Goal: Information Seeking & Learning: Learn about a topic

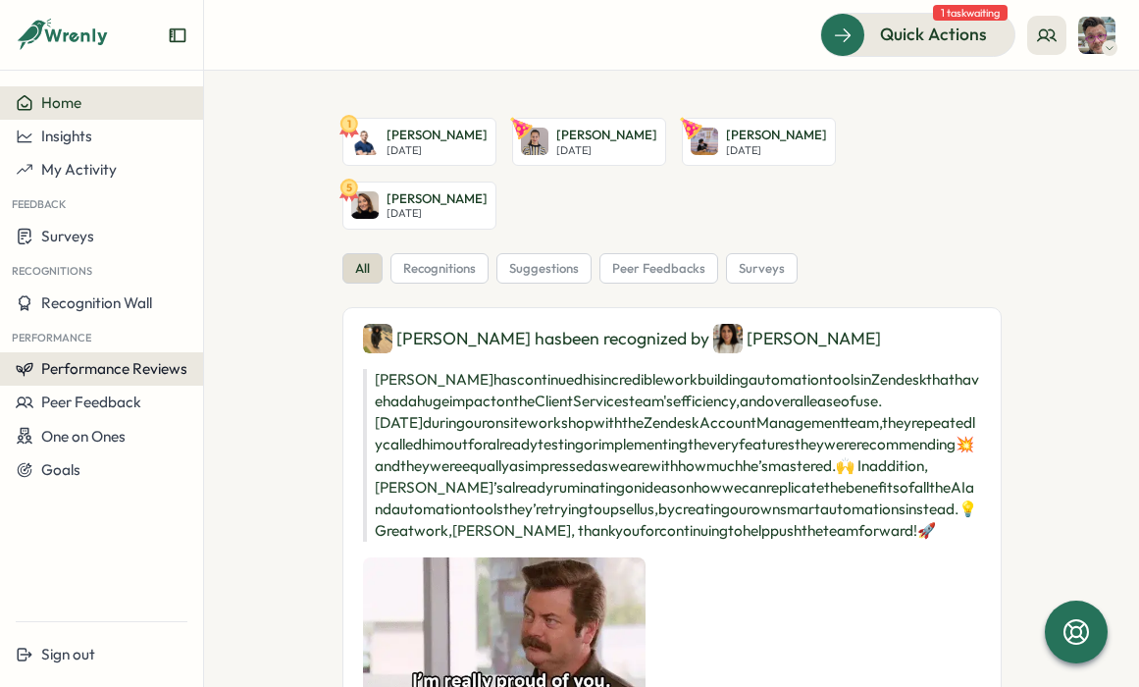
click at [111, 380] on button "Performance Reviews" at bounding box center [101, 368] width 203 height 33
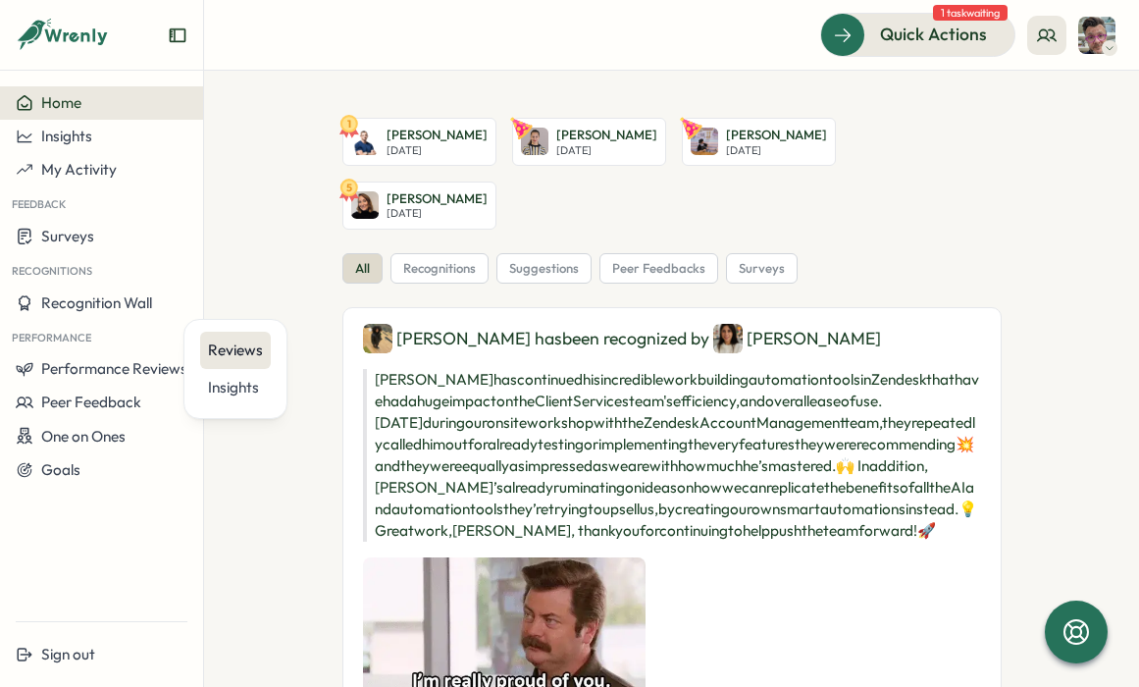
click at [251, 341] on div "Reviews" at bounding box center [235, 351] width 55 height 22
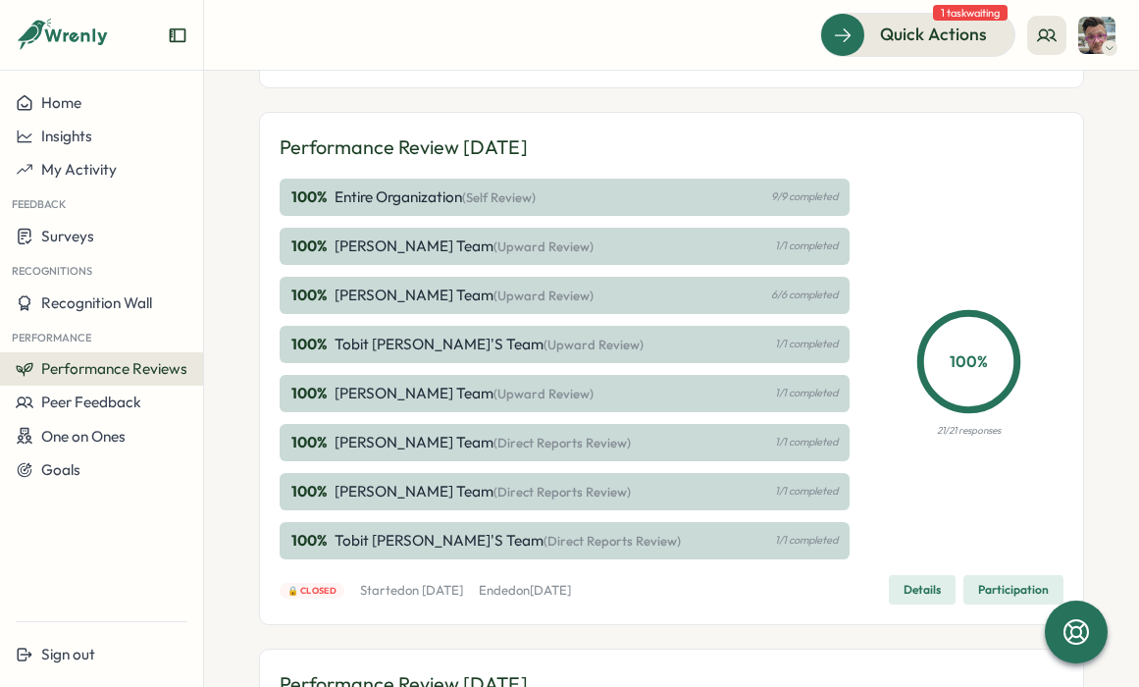
scroll to position [359, 0]
click at [452, 198] on p "Entire Organization (Self Review)" at bounding box center [435, 196] width 201 height 22
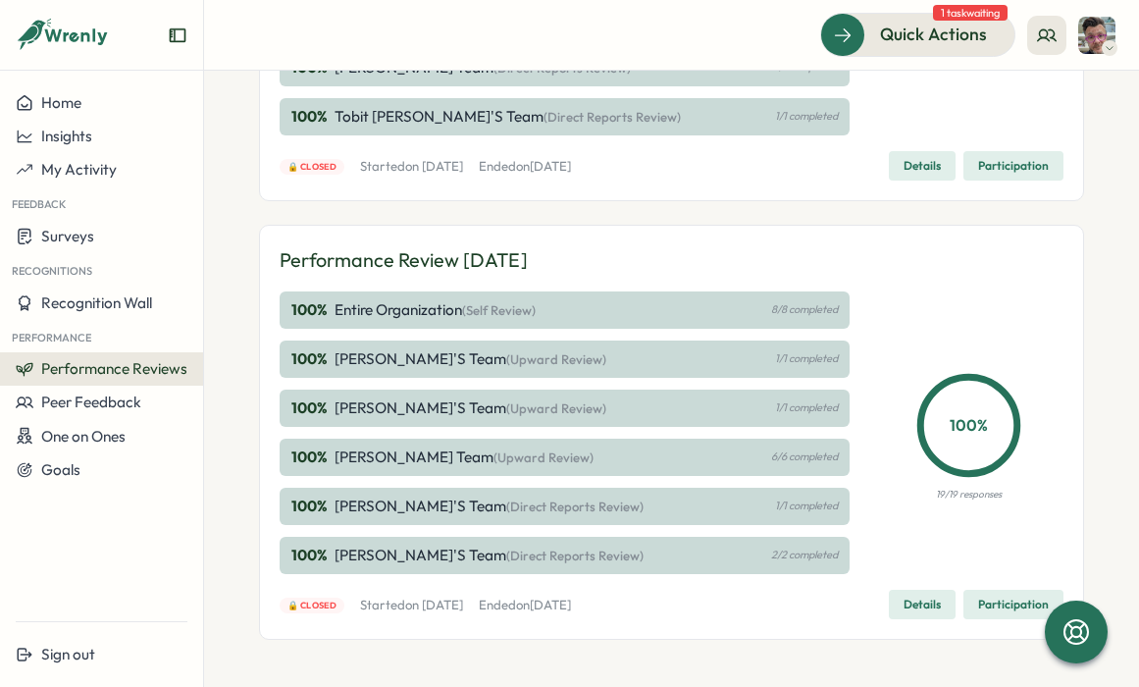
scroll to position [794, 0]
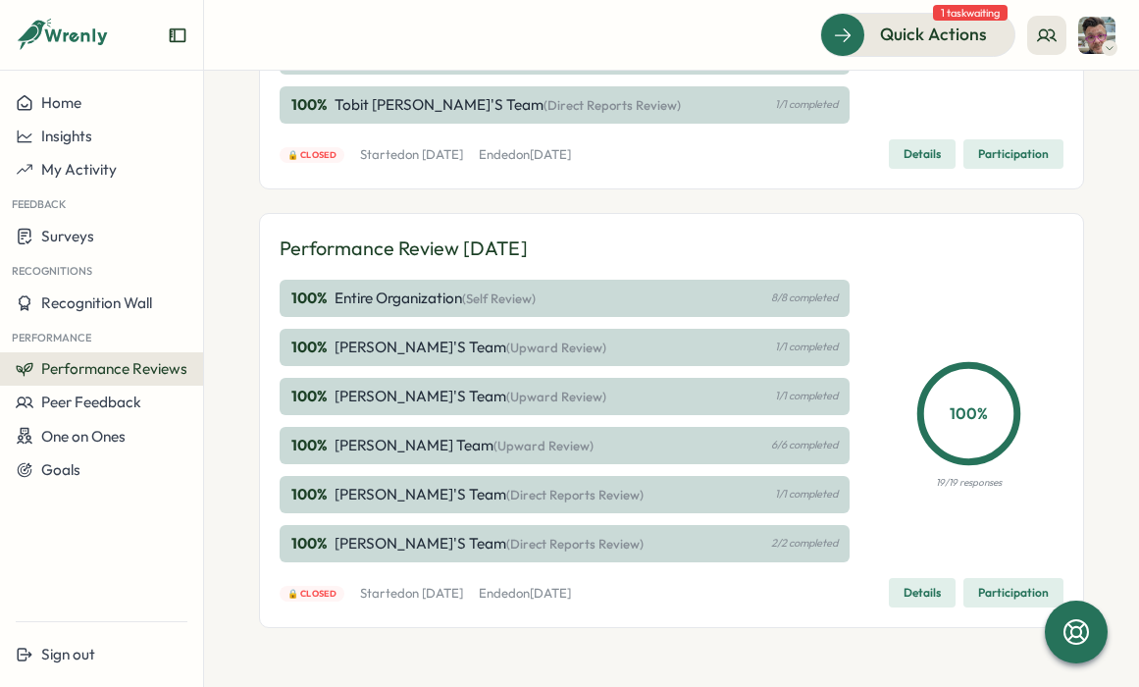
click at [921, 590] on span "Details" at bounding box center [922, 592] width 37 height 27
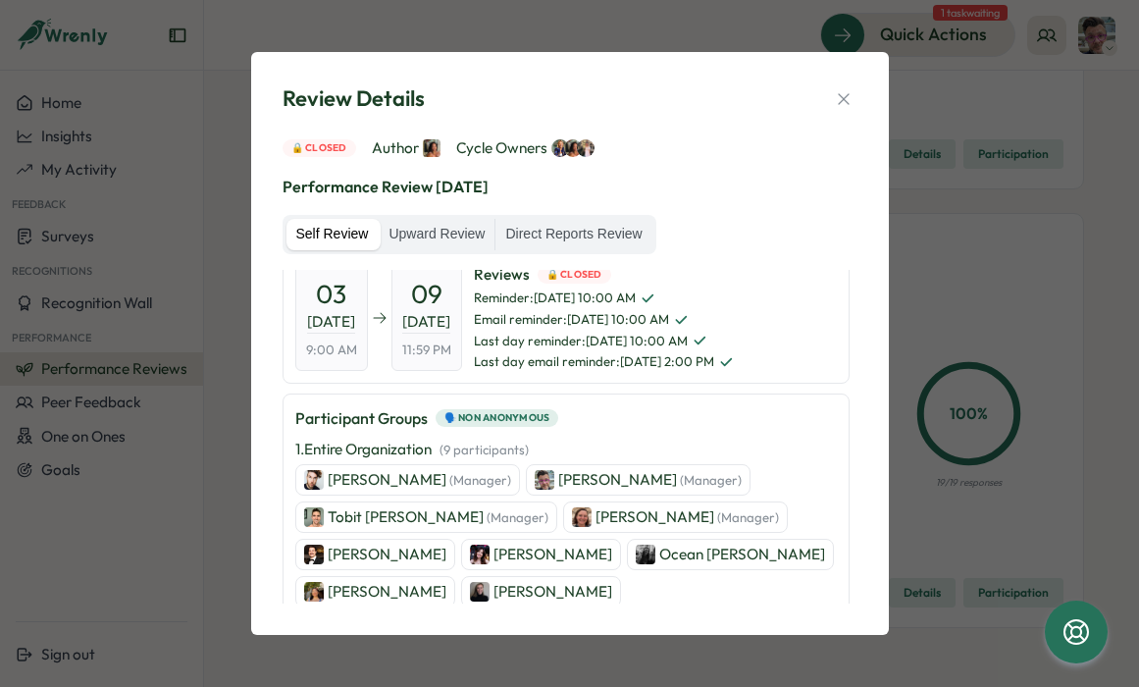
scroll to position [0, 0]
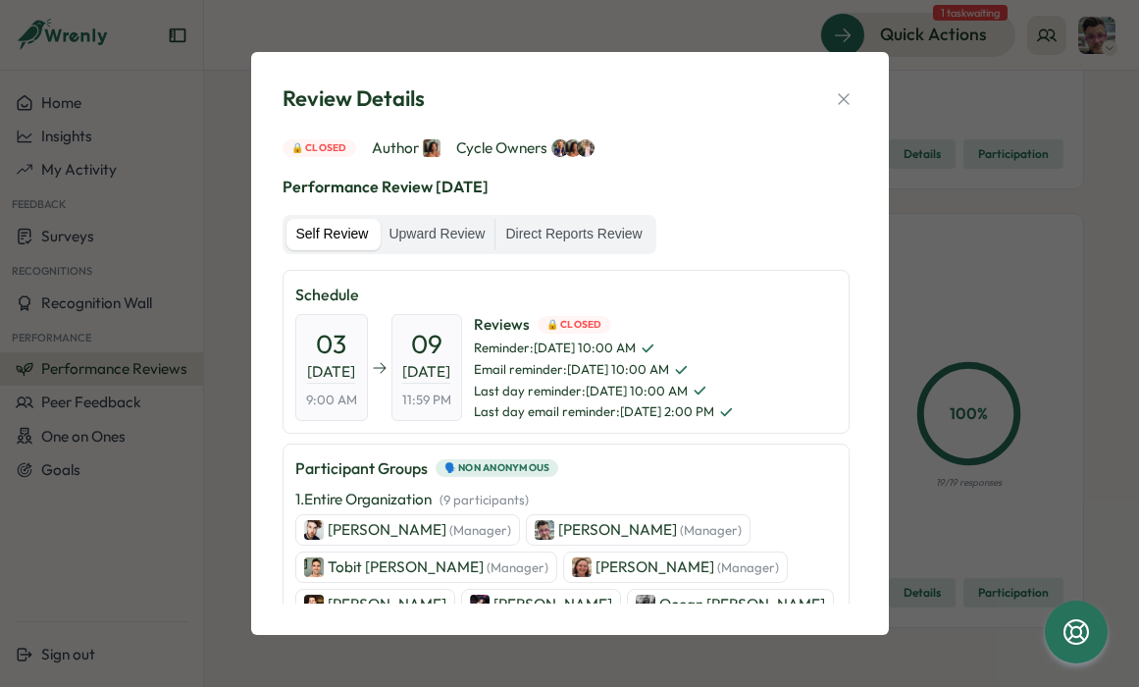
click at [562, 528] on p "[PERSON_NAME] (Manager)" at bounding box center [649, 530] width 183 height 22
click at [844, 100] on icon "button" at bounding box center [843, 98] width 11 height 11
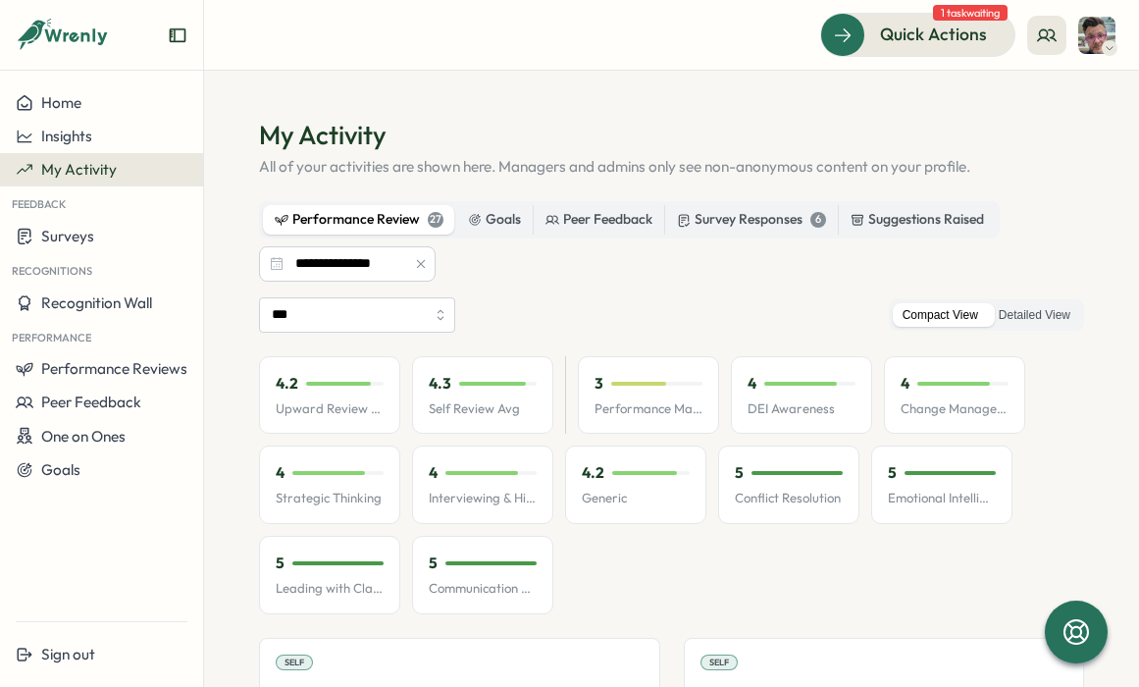
click at [412, 262] on button "button" at bounding box center [421, 264] width 22 height 22
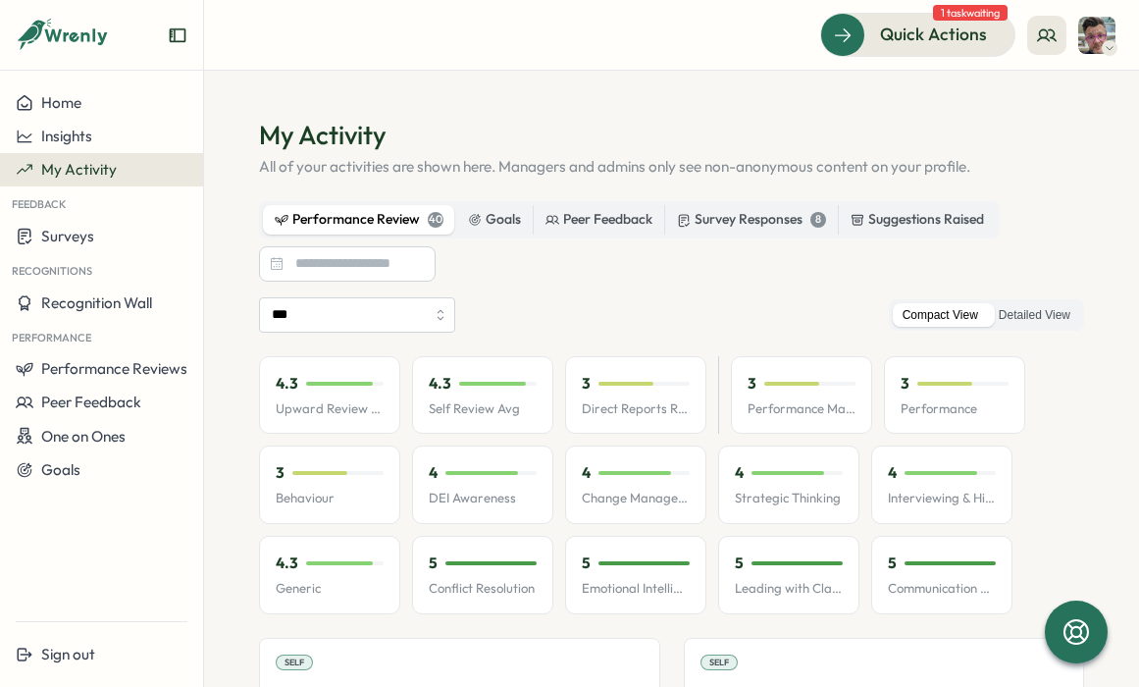
click at [405, 328] on input "***" at bounding box center [357, 314] width 196 height 35
click at [382, 259] on input at bounding box center [347, 263] width 177 height 35
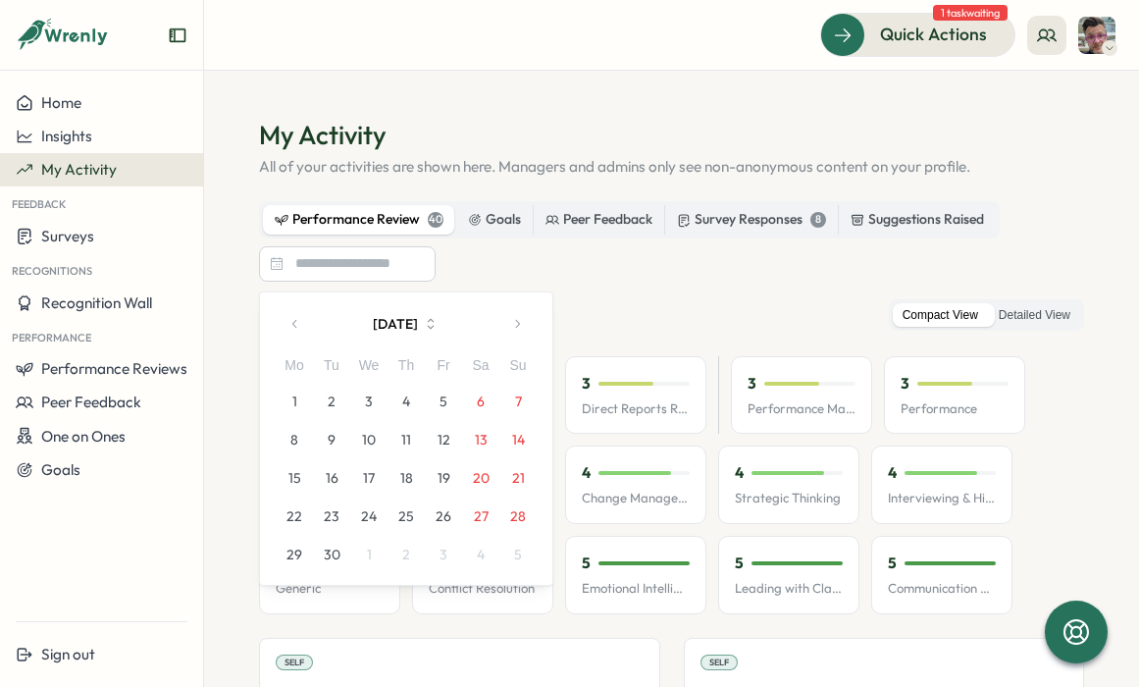
click at [583, 266] on div "Performance Review 40 Goals Peer Feedback Survey Responses 8 Suggestions Raised…" at bounding box center [671, 241] width 825 height 80
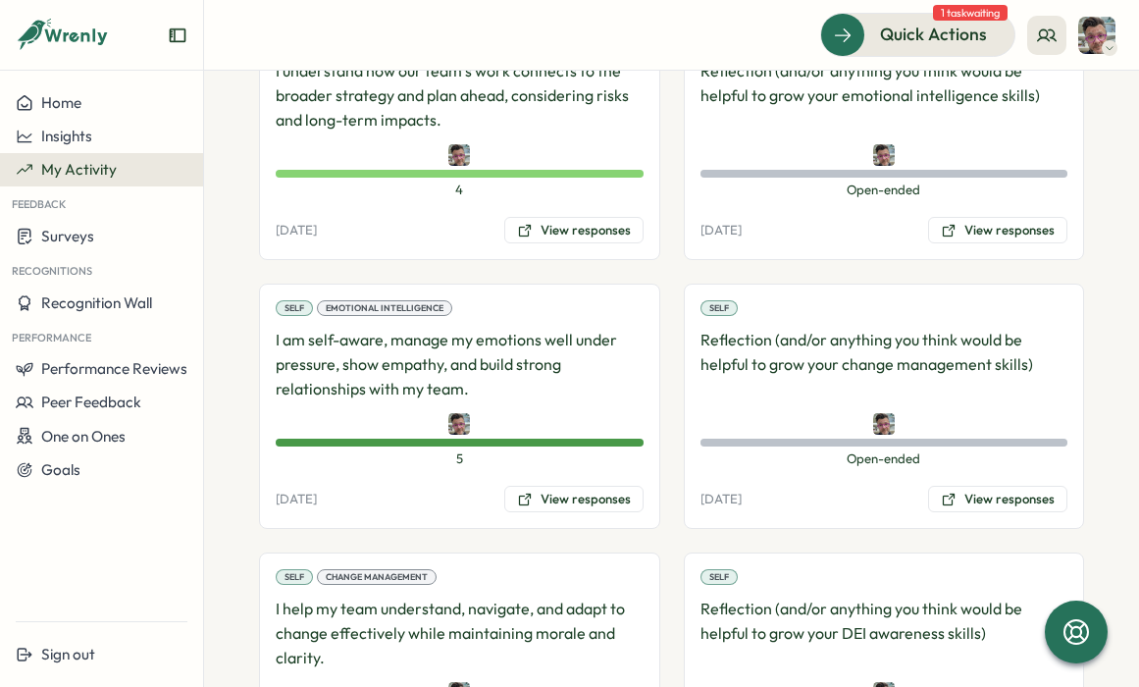
scroll to position [1920, 0]
